Goal: Find contact information: Find contact information

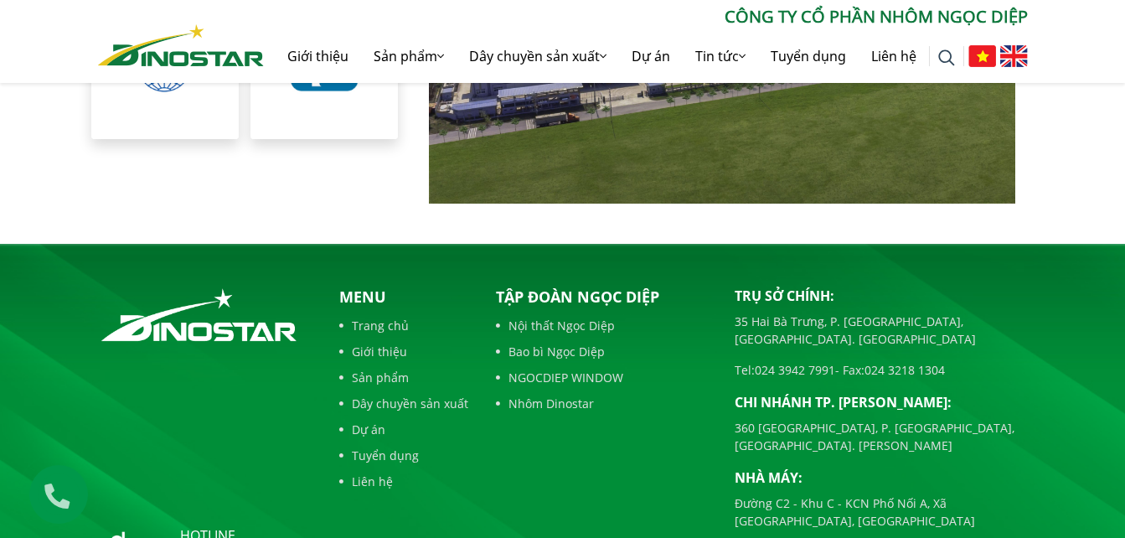
scroll to position [3867, 0]
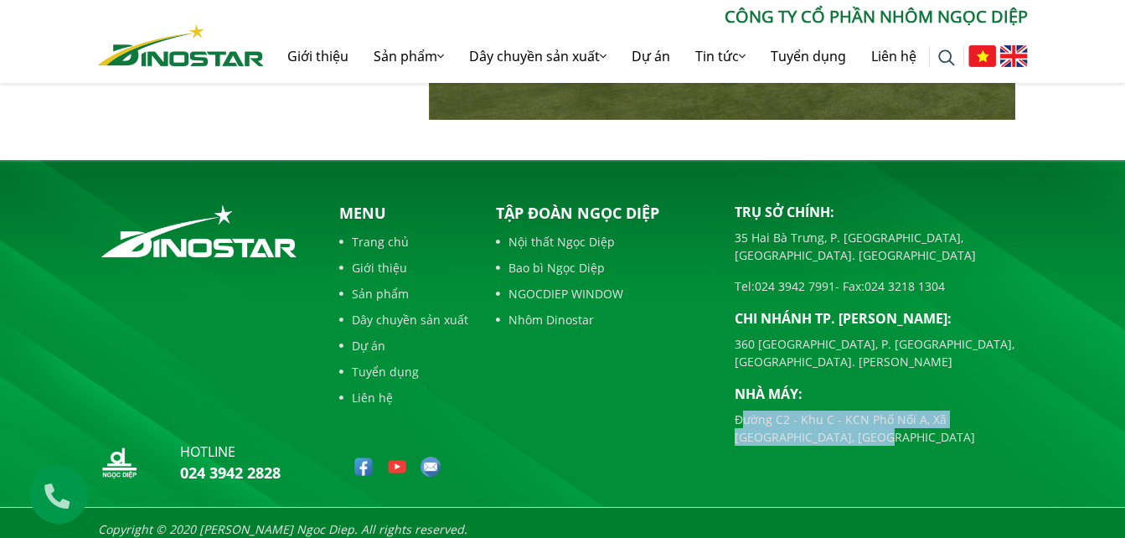
drag, startPoint x: 740, startPoint y: 367, endPoint x: 818, endPoint y: 389, distance: 80.9
click at [818, 410] on p "Đường C2 - Khu C - KCN Phố Nối A, Xã [GEOGRAPHIC_DATA], [GEOGRAPHIC_DATA]" at bounding box center [881, 427] width 293 height 35
drag, startPoint x: 818, startPoint y: 389, endPoint x: 816, endPoint y: 397, distance: 8.5
click at [816, 397] on div "Trụ sở chính: 35 Hai Bà Trưng, P. Cửa Nam, Tp. Hà Nội Tel: 024 3942 7991 - Fax:…" at bounding box center [881, 346] width 318 height 288
copy p "Đường C2 - Khu C - KCN Phố Nối A, Xã [GEOGRAPHIC_DATA], [GEOGRAPHIC_DATA]"
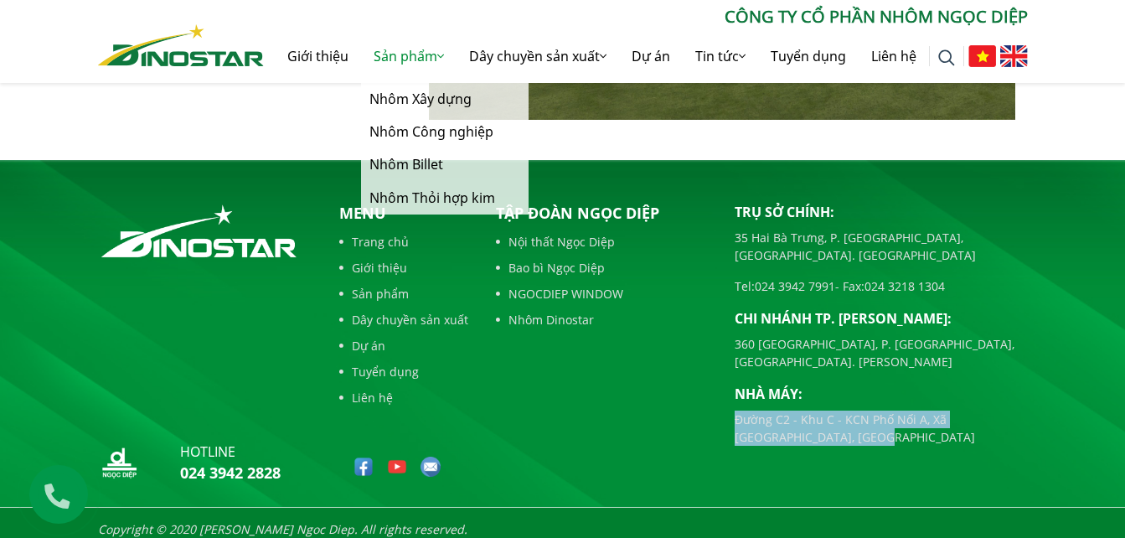
click at [383, 57] on link "Sản phẩm" at bounding box center [408, 56] width 95 height 54
